Goal: Task Accomplishment & Management: Complete application form

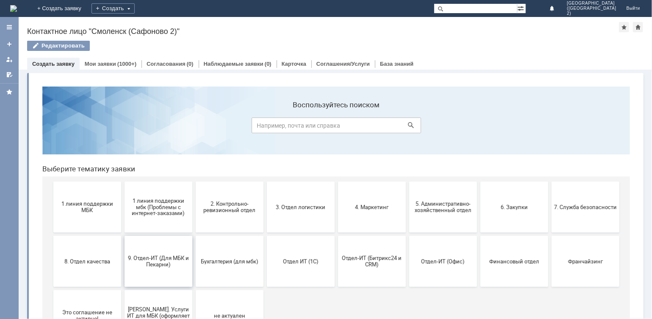
click at [170, 256] on span "9. Отдел-ИТ (Для МБК и Пекарни)" at bounding box center [158, 260] width 63 height 13
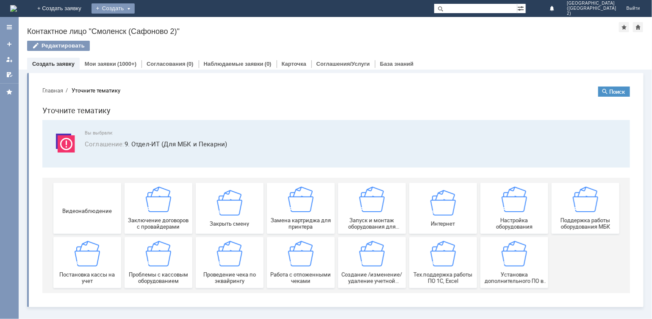
click at [135, 4] on div "Создать" at bounding box center [113, 8] width 43 height 10
click at [158, 25] on link "Заявка" at bounding box center [125, 25] width 64 height 10
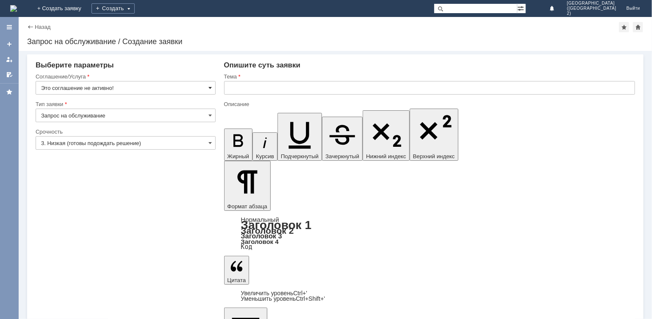
click at [210, 88] on span at bounding box center [210, 87] width 3 height 7
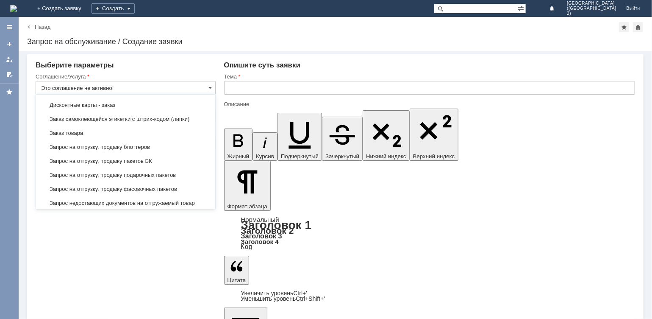
scroll to position [254, 0]
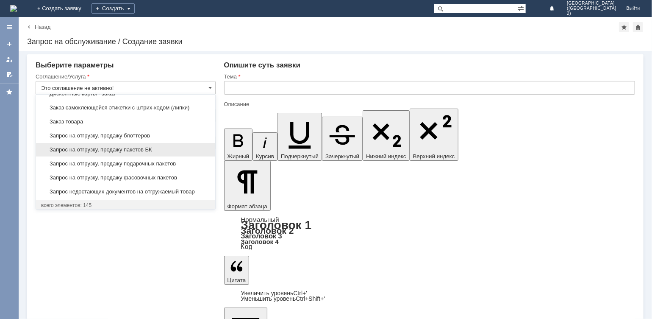
click at [134, 148] on span "Запрос на отгрузку, продажу пакетов БК" at bounding box center [125, 149] width 169 height 7
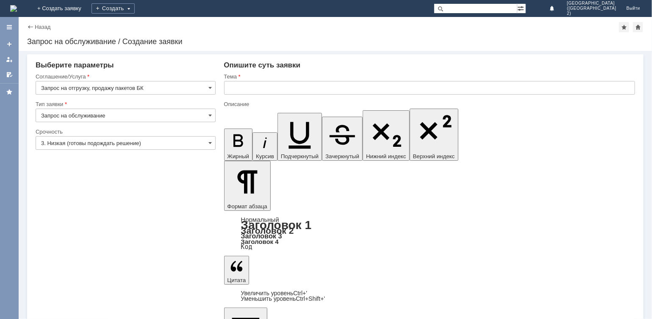
type input "Запрос на отгрузку, продажу пакетов БК"
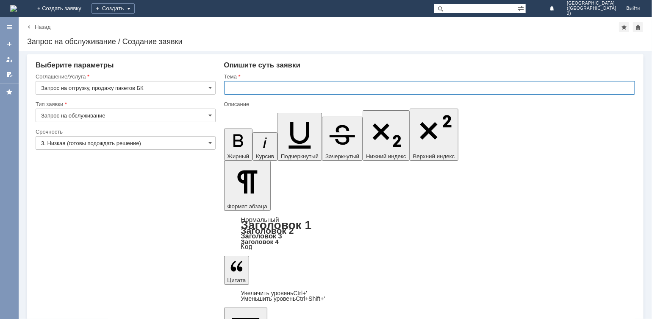
click at [239, 91] on input "text" at bounding box center [429, 88] width 411 height 14
type input "пакеты среднии БК"
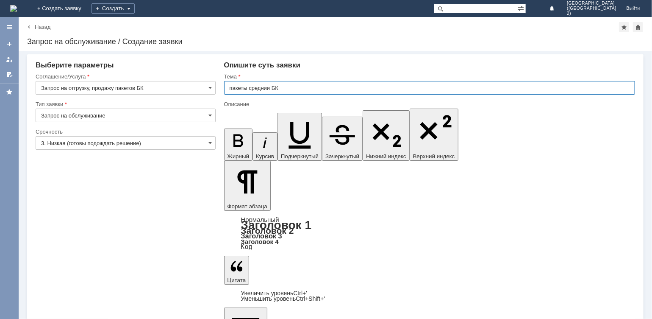
click at [270, 88] on input "пакеты среднии БК" at bounding box center [429, 88] width 411 height 14
click at [271, 86] on input "пакеты среднии БК" at bounding box center [429, 88] width 411 height 14
type input "пакеты средние БК"
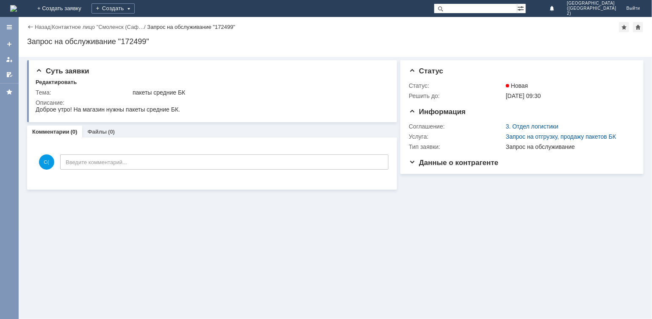
click at [31, 28] on div "Назад" at bounding box center [38, 27] width 23 height 6
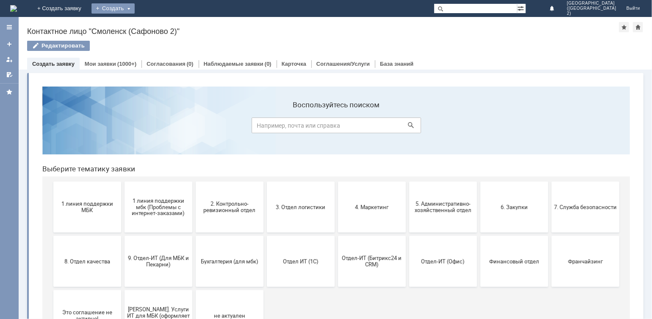
click at [135, 6] on div "Создать" at bounding box center [113, 8] width 43 height 10
click at [158, 22] on link "Заявка" at bounding box center [125, 25] width 64 height 10
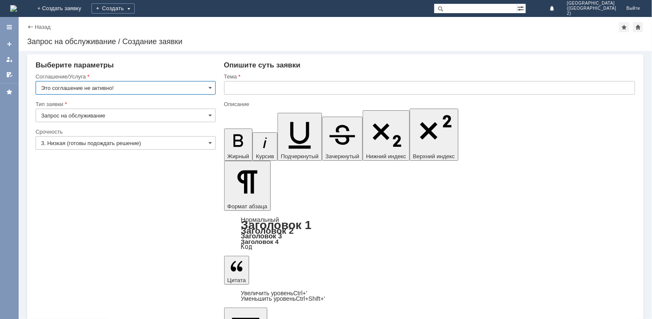
click at [212, 89] on input "Это соглашение не активно!" at bounding box center [126, 88] width 180 height 14
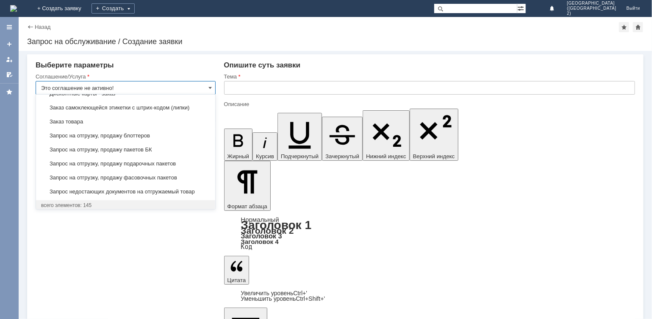
scroll to position [254, 0]
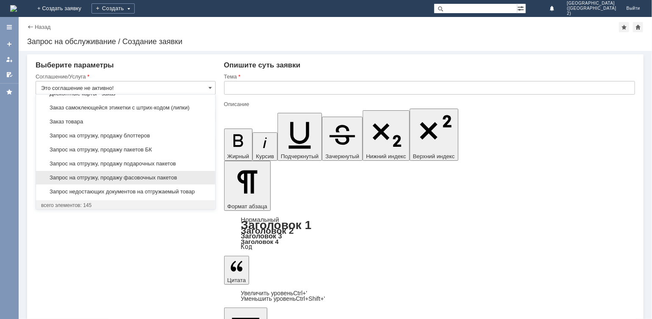
click at [148, 174] on span "Запрос на отгрузку, продажу фасовочных пакетов" at bounding box center [125, 177] width 169 height 7
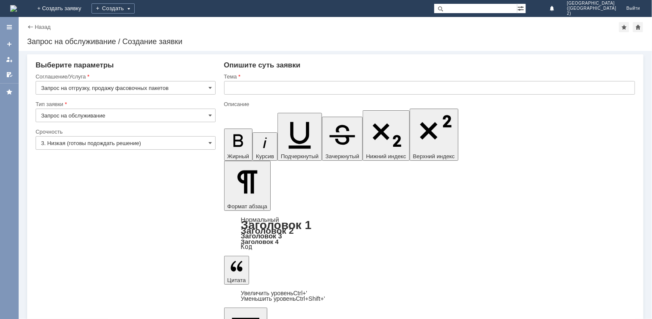
type input "Запрос на отгрузку, продажу фасовочных пакетов"
click at [244, 85] on input "text" at bounding box center [429, 88] width 411 height 14
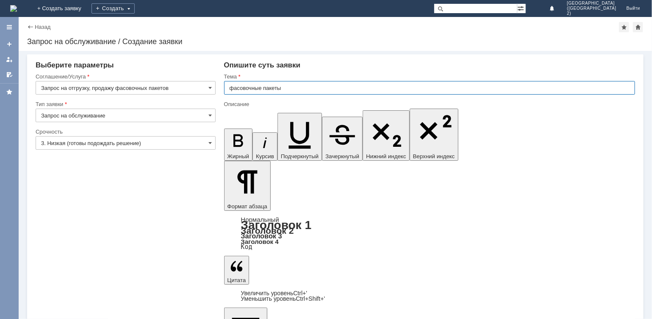
type input "фасовочные пакеты"
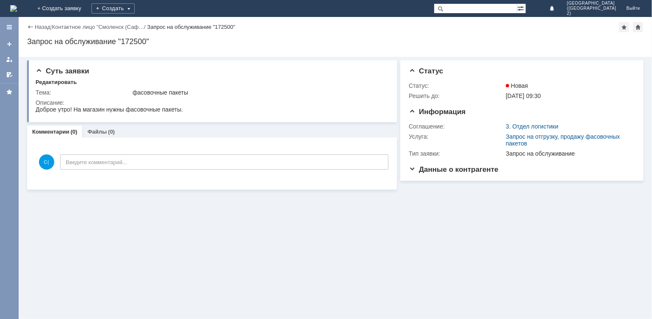
click at [29, 25] on div "Назад" at bounding box center [38, 27] width 23 height 6
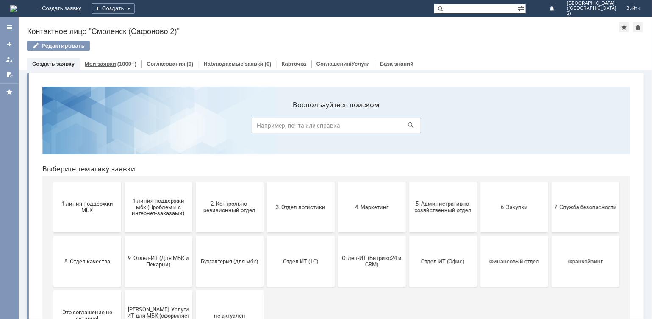
click at [109, 61] on link "Мои заявки" at bounding box center [100, 64] width 31 height 6
